Goal: Navigation & Orientation: Find specific page/section

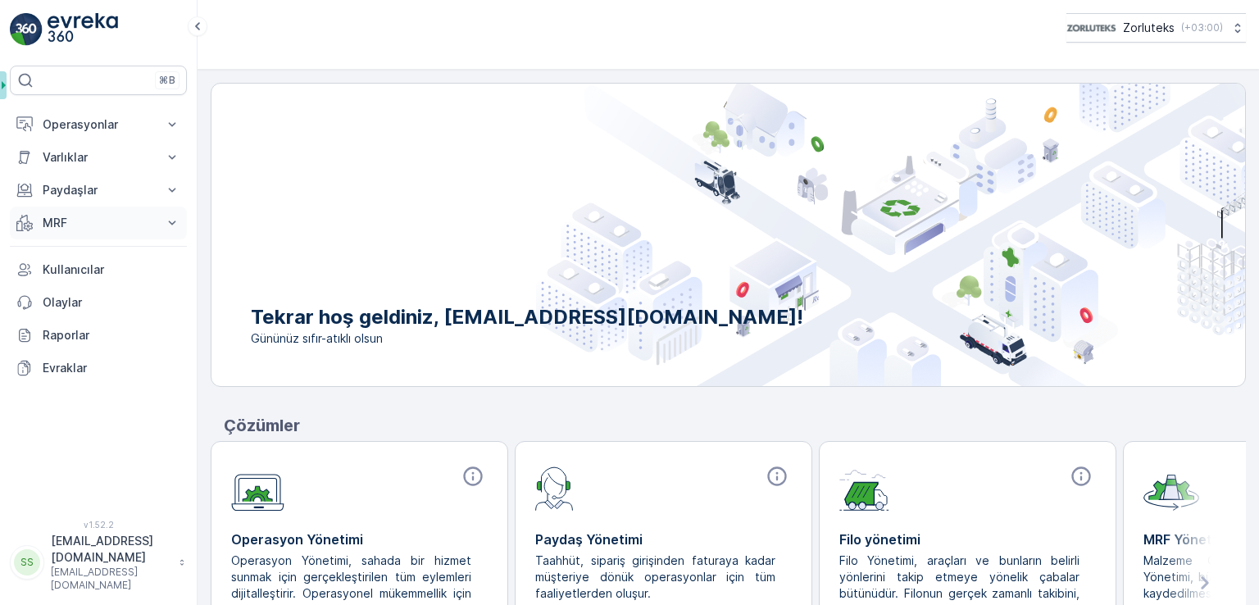
click at [84, 221] on p "MRF" at bounding box center [98, 223] width 111 height 16
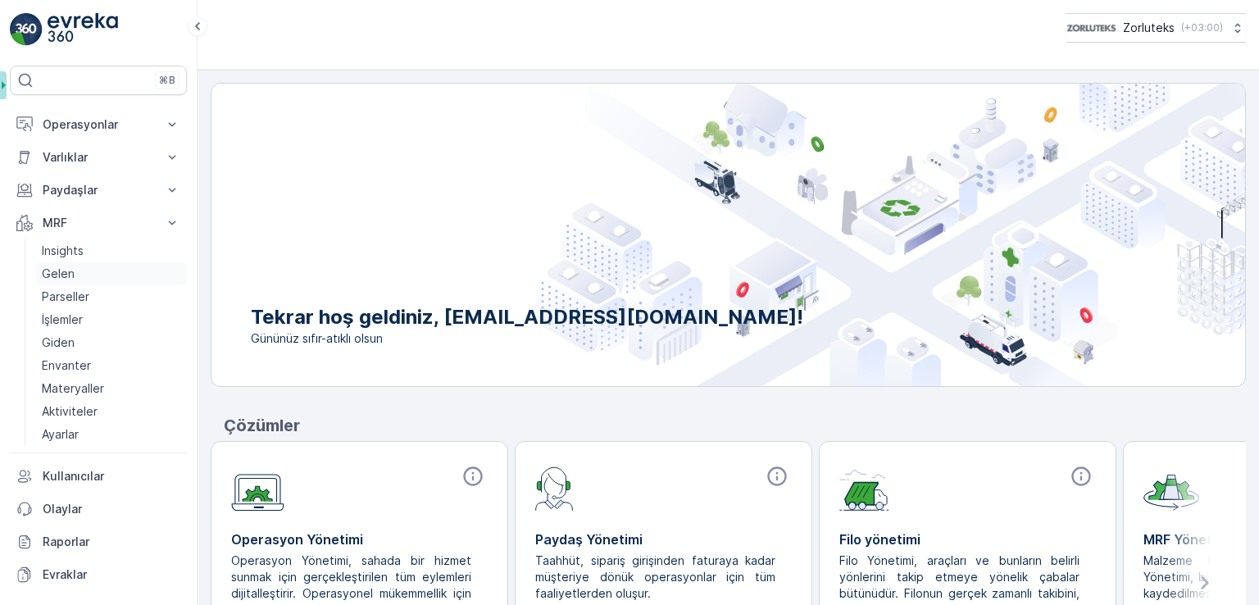
click at [70, 271] on p "Gelen" at bounding box center [58, 274] width 33 height 16
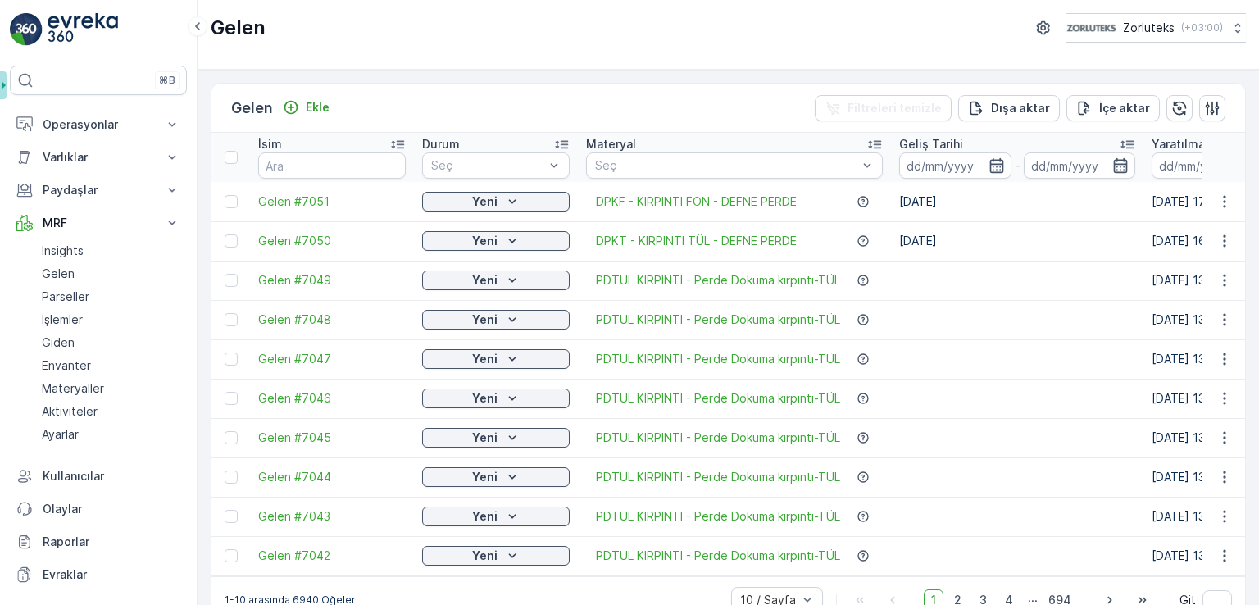
click at [938, 286] on td at bounding box center [1017, 280] width 252 height 39
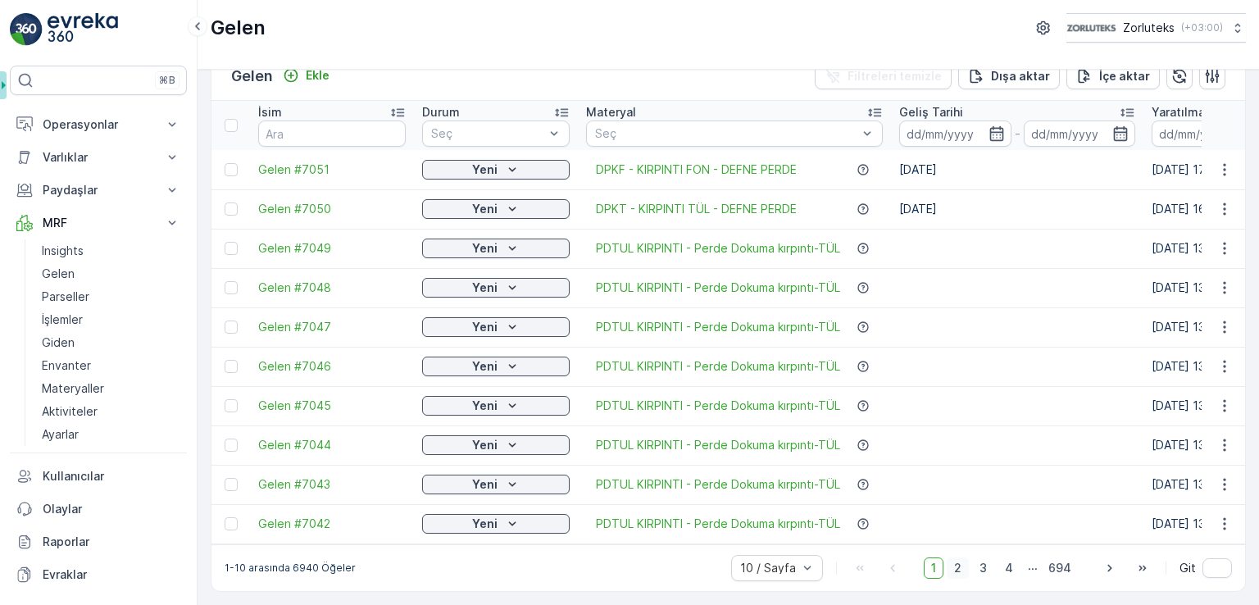
click at [956, 569] on span "2" at bounding box center [958, 567] width 22 height 21
click at [980, 565] on span "3" at bounding box center [983, 567] width 22 height 21
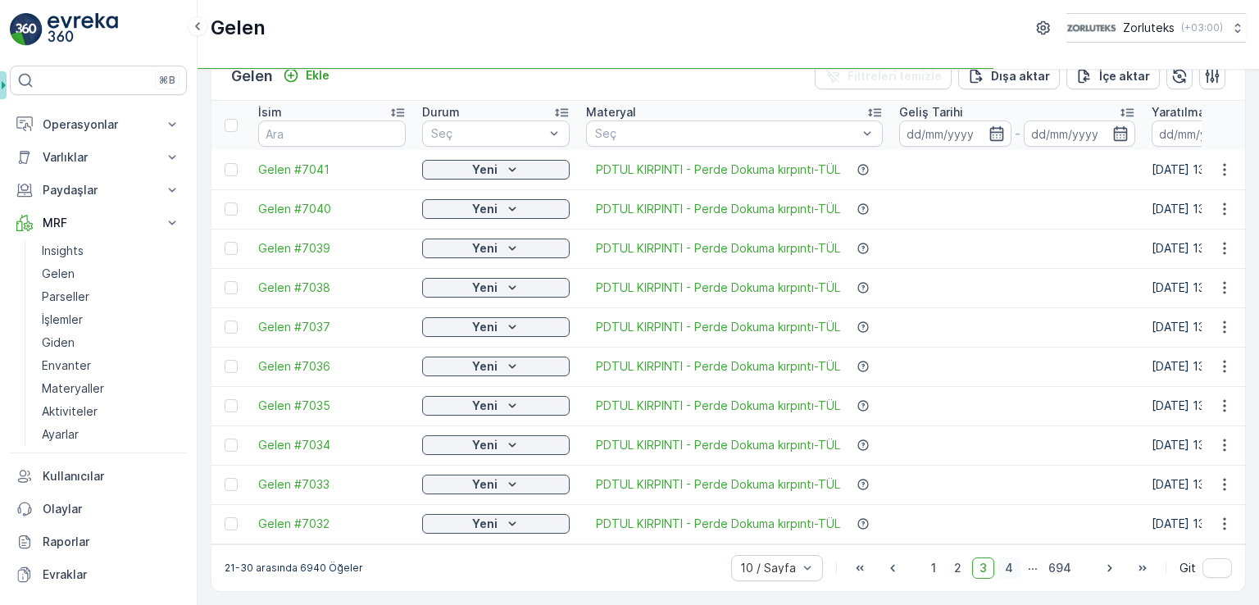
click at [1007, 568] on span "4" at bounding box center [1009, 567] width 23 height 21
click at [1009, 570] on span "5" at bounding box center [1009, 567] width 21 height 21
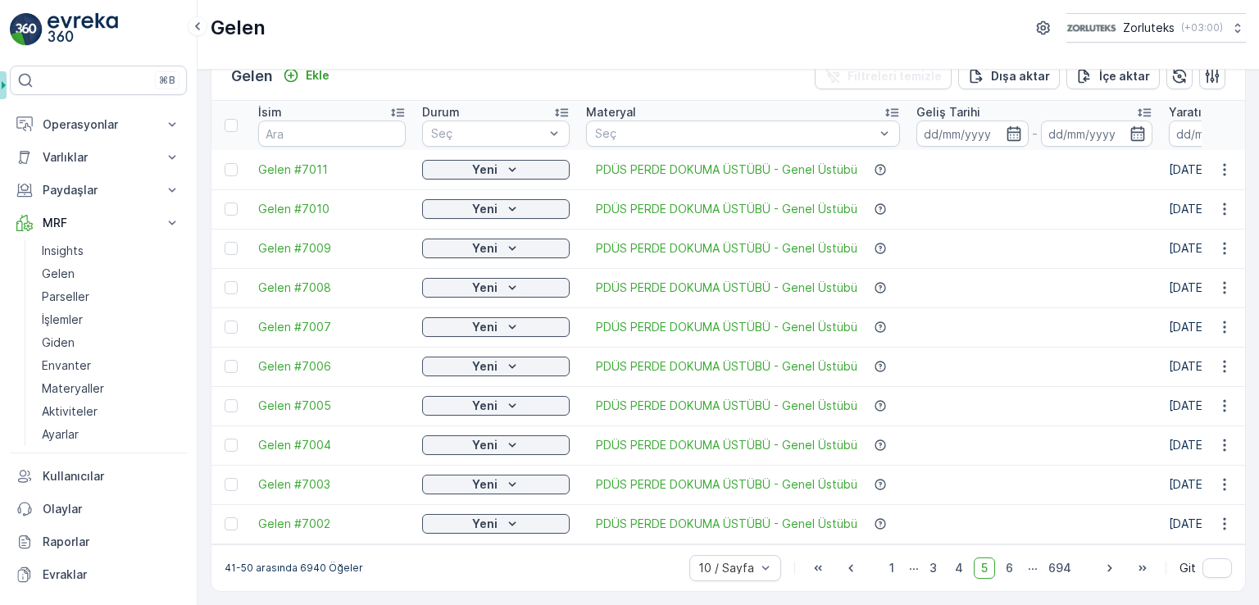
click at [1020, 570] on div "1 ... 3 4 5 6 ... 694" at bounding box center [980, 567] width 197 height 21
click at [1007, 568] on span "6" at bounding box center [1009, 567] width 22 height 21
click at [1030, 567] on p "..." at bounding box center [1033, 567] width 10 height 21
click at [1005, 561] on span "7" at bounding box center [1009, 567] width 22 height 21
click at [1107, 572] on icon "button" at bounding box center [1110, 568] width 16 height 16
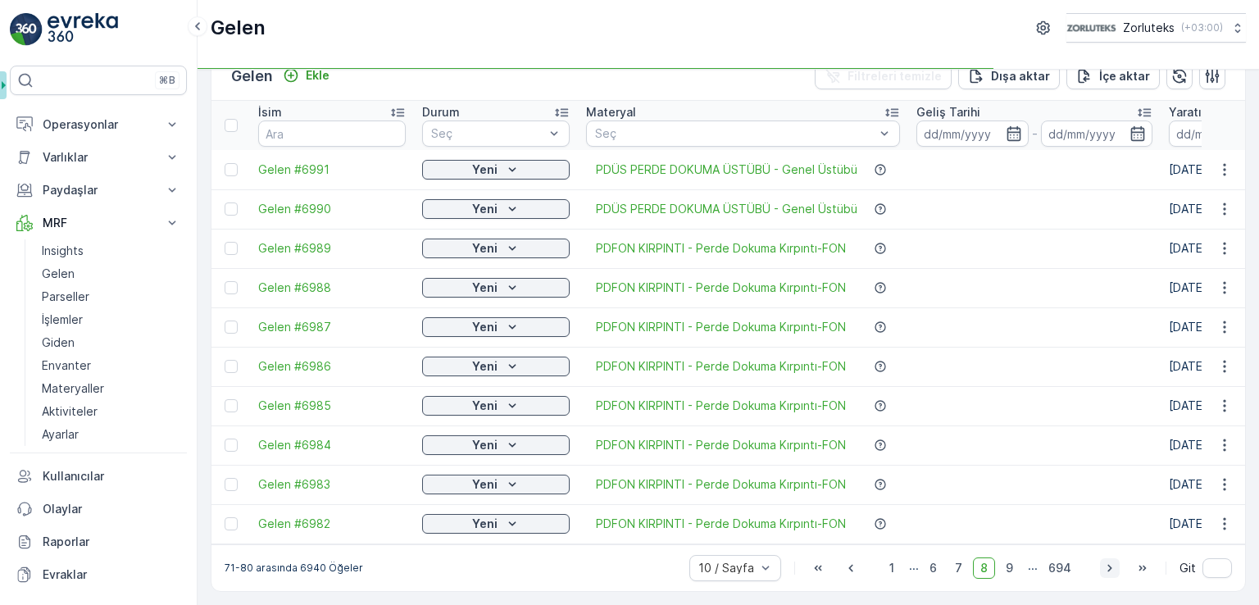
click at [1107, 572] on icon "button" at bounding box center [1110, 568] width 16 height 16
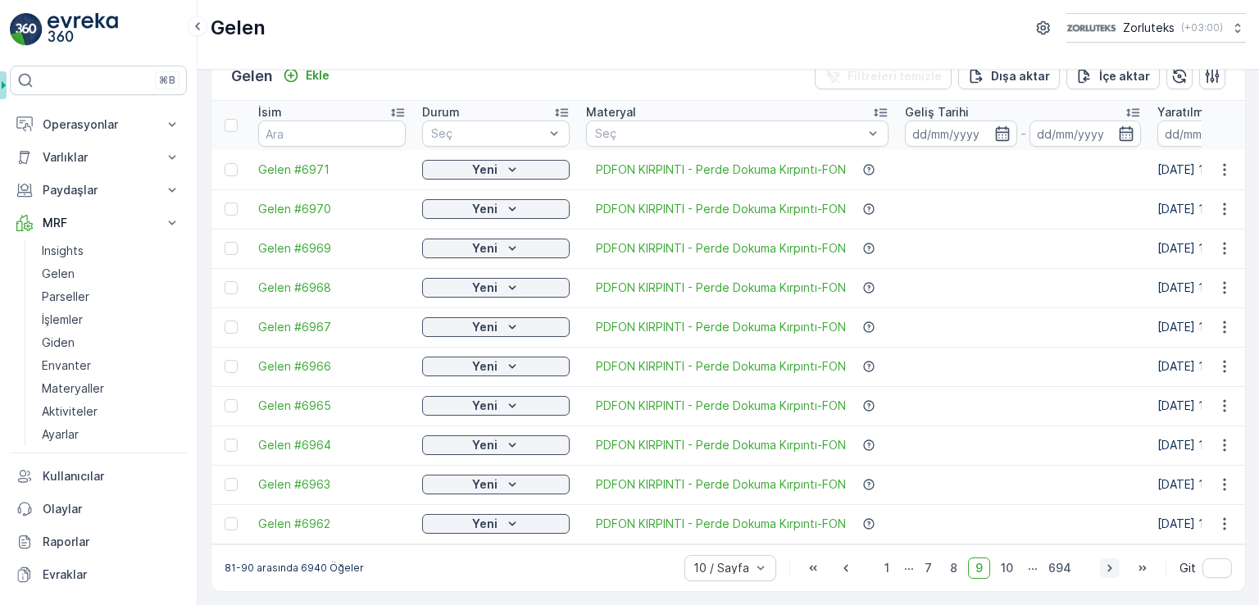
click at [1107, 572] on icon "button" at bounding box center [1110, 568] width 16 height 16
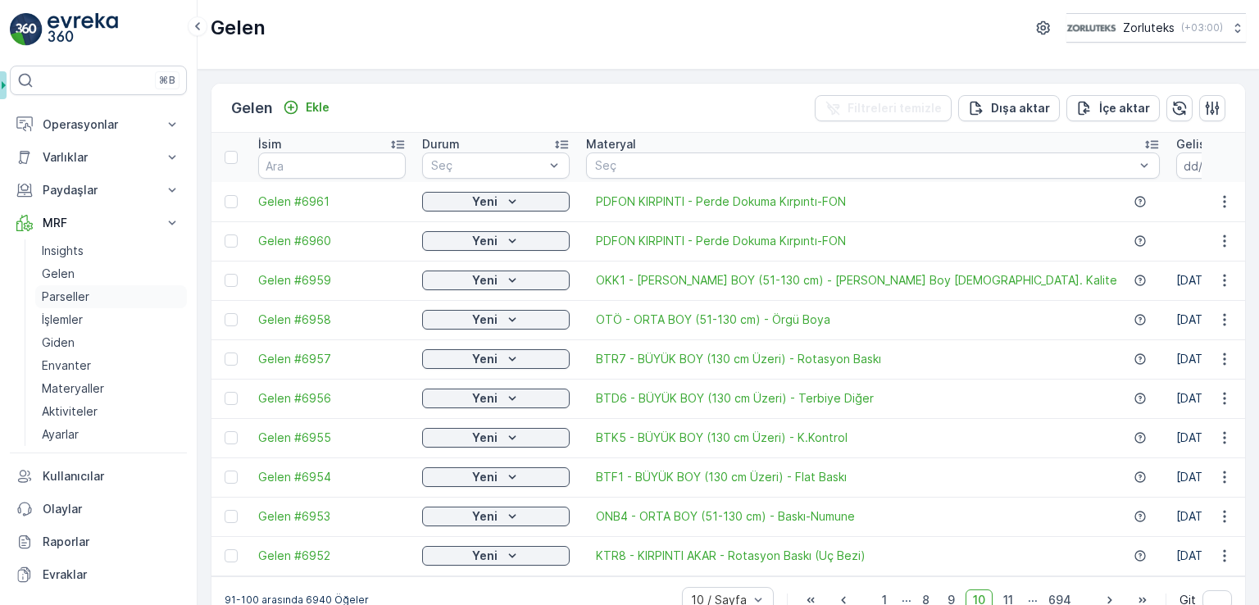
click at [88, 296] on p "Parseller" at bounding box center [66, 297] width 48 height 16
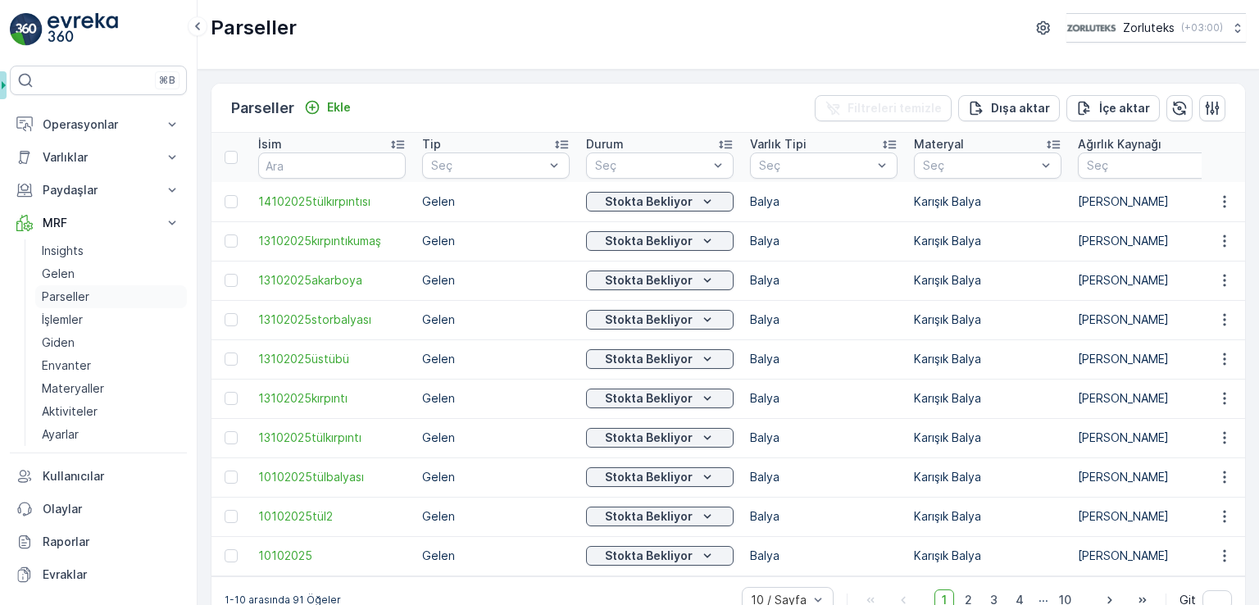
click at [100, 296] on link "Parseller" at bounding box center [111, 296] width 152 height 23
click at [102, 298] on link "Parseller" at bounding box center [111, 296] width 152 height 23
